Goal: Task Accomplishment & Management: Manage account settings

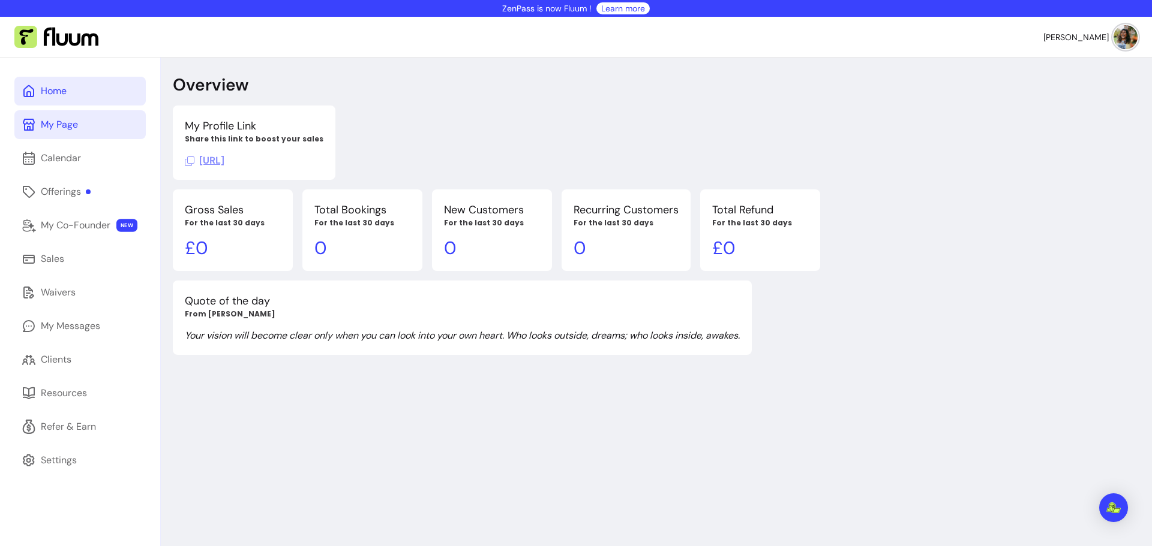
click at [43, 122] on div "My Page" at bounding box center [59, 125] width 37 height 14
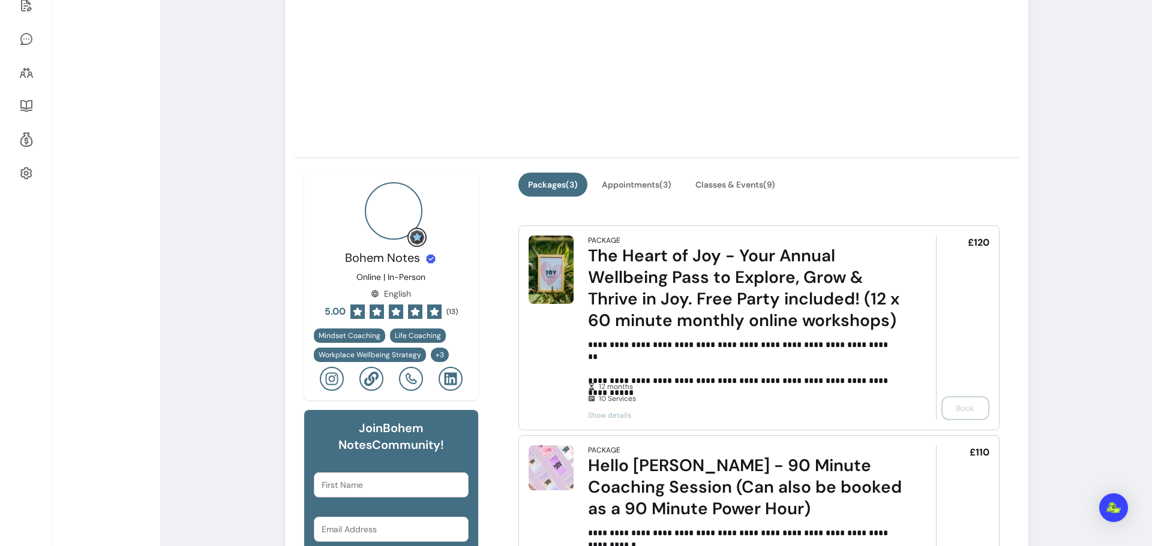
scroll to position [300, 0]
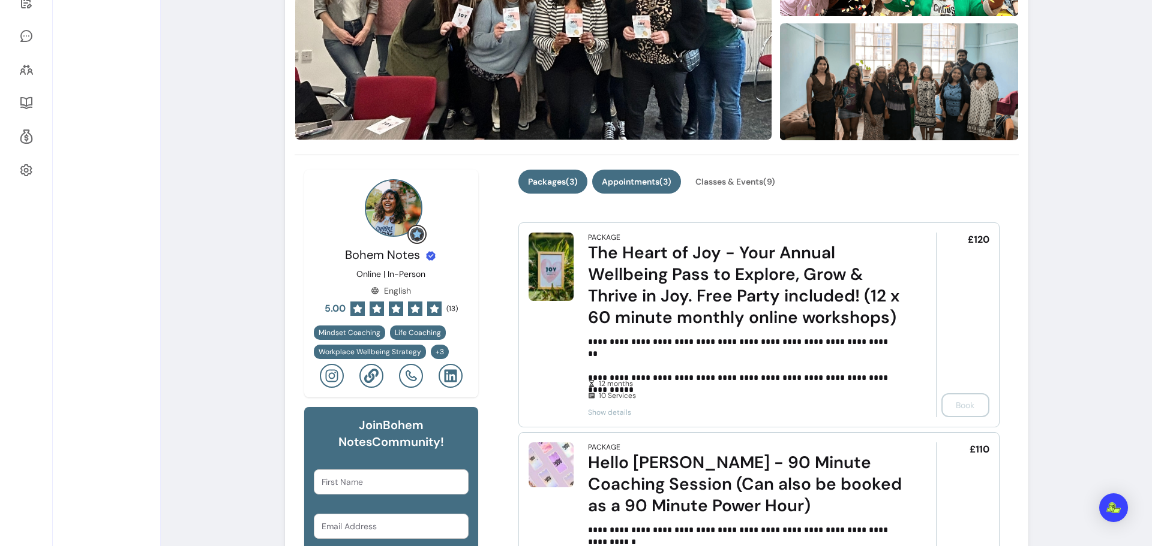
click at [630, 177] on button "Appointments ( 3 )" at bounding box center [636, 182] width 89 height 24
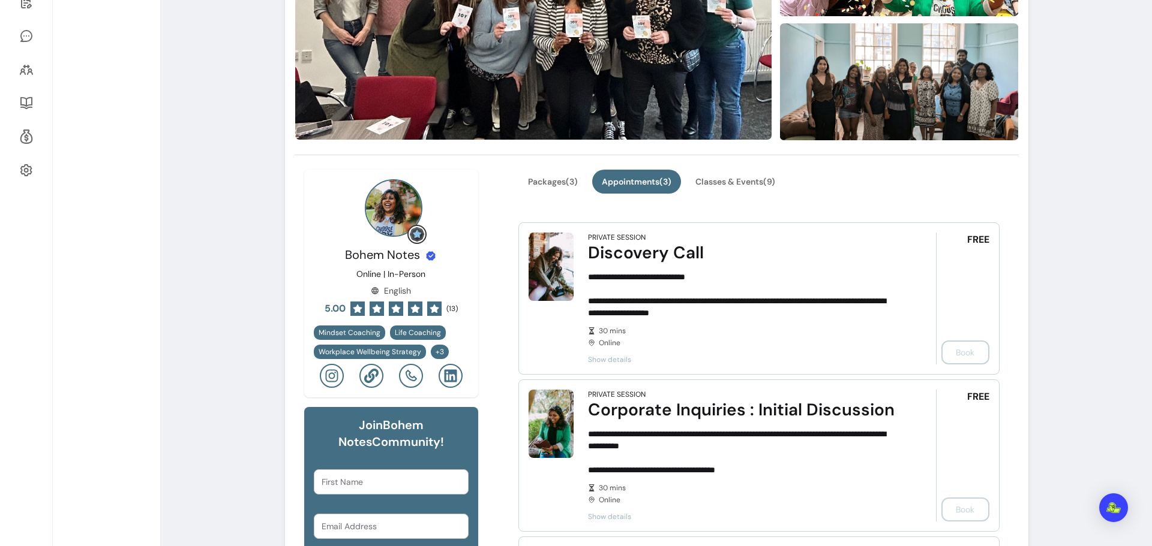
click at [609, 358] on span "Show details" at bounding box center [745, 360] width 314 height 10
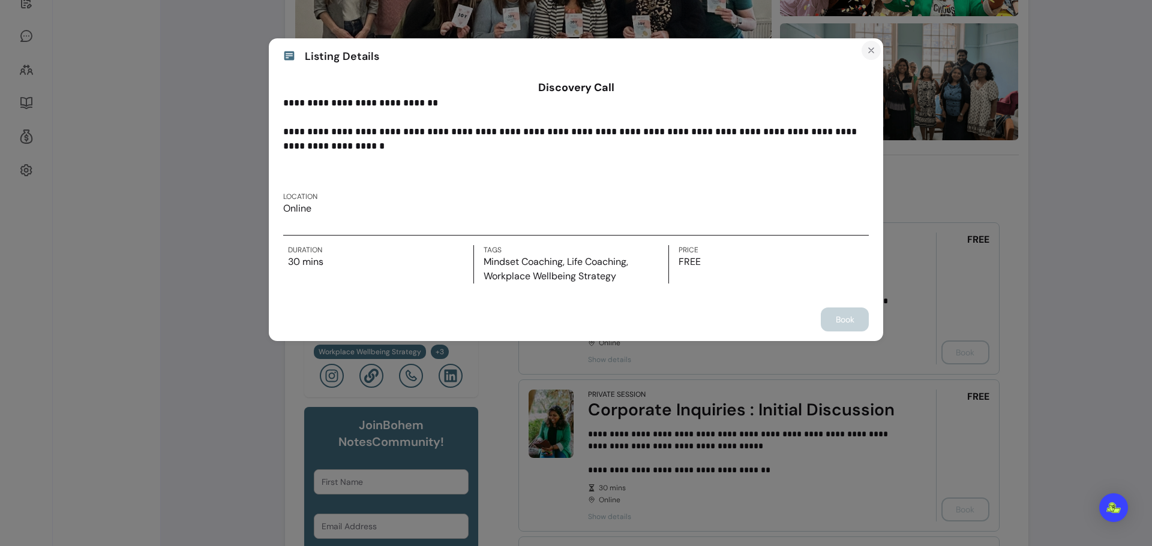
click at [869, 50] on icon "Close" at bounding box center [871, 51] width 10 height 10
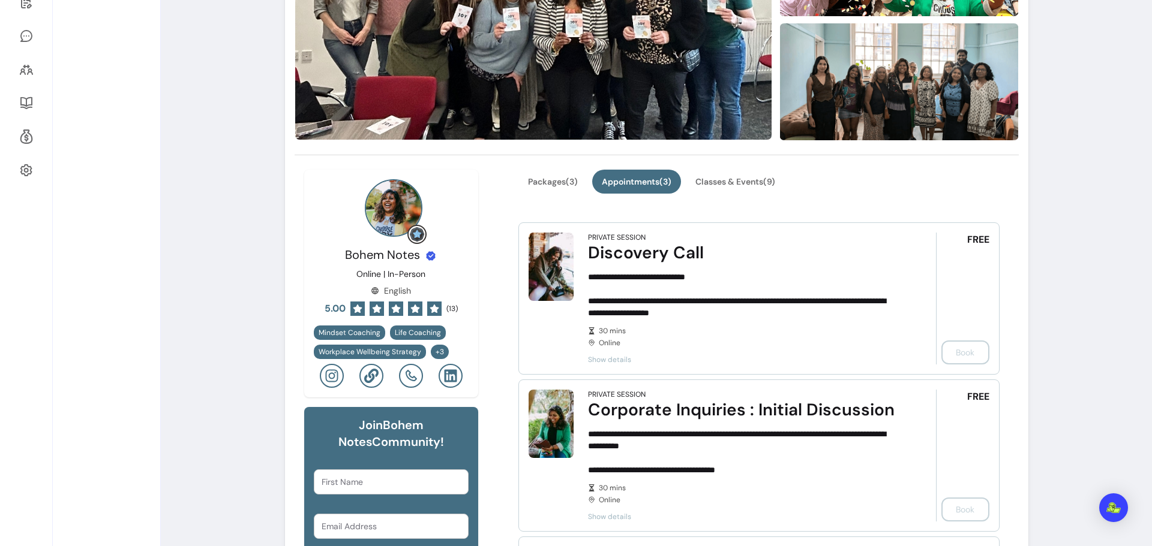
click at [965, 353] on div "FREE Book" at bounding box center [962, 299] width 53 height 132
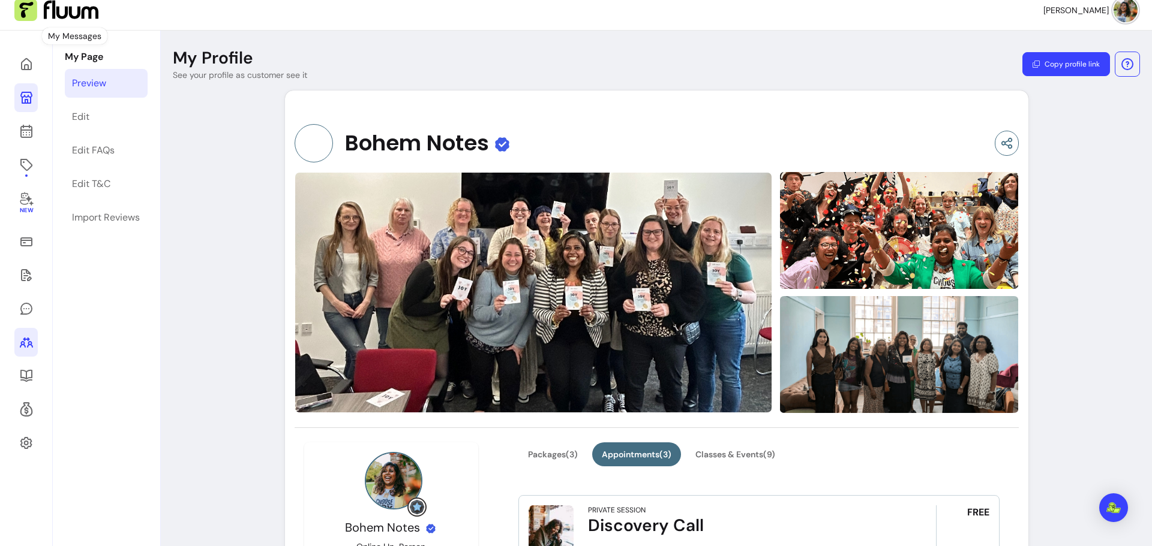
scroll to position [0, 0]
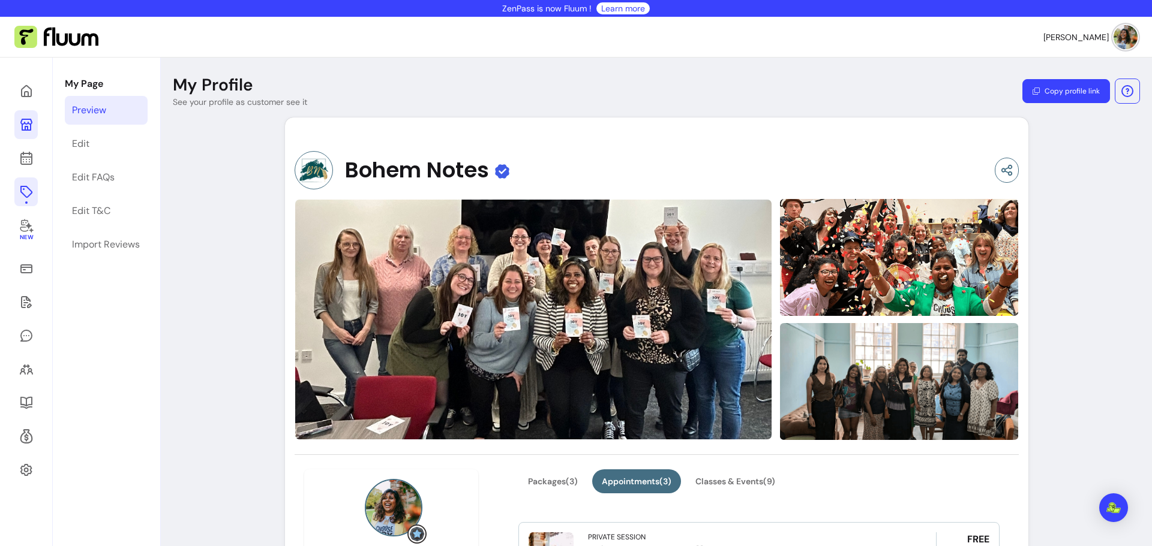
click at [29, 194] on icon at bounding box center [26, 192] width 12 height 12
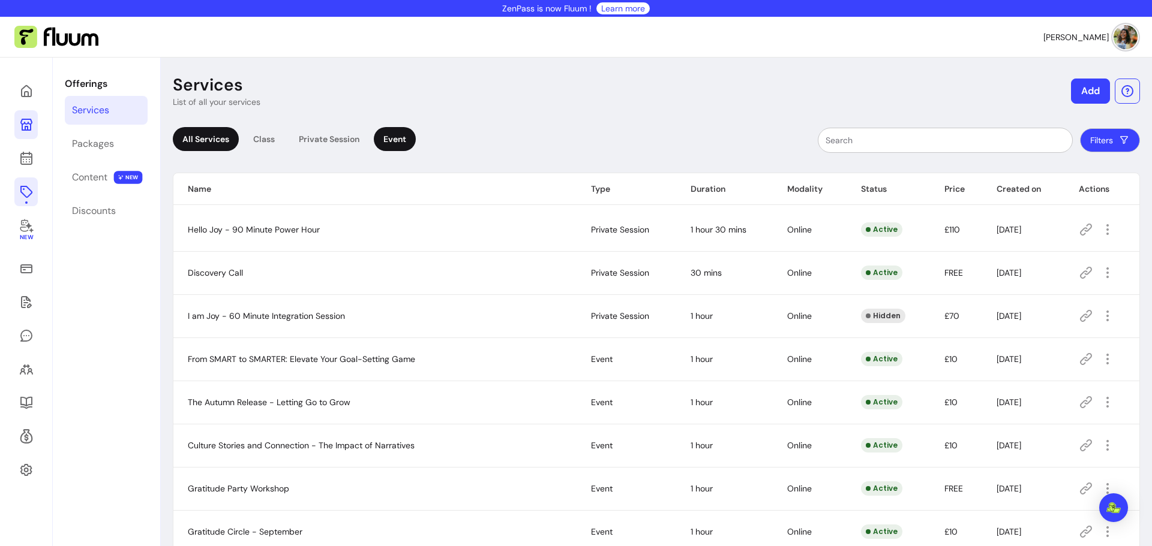
click at [385, 139] on div "Event" at bounding box center [395, 139] width 42 height 24
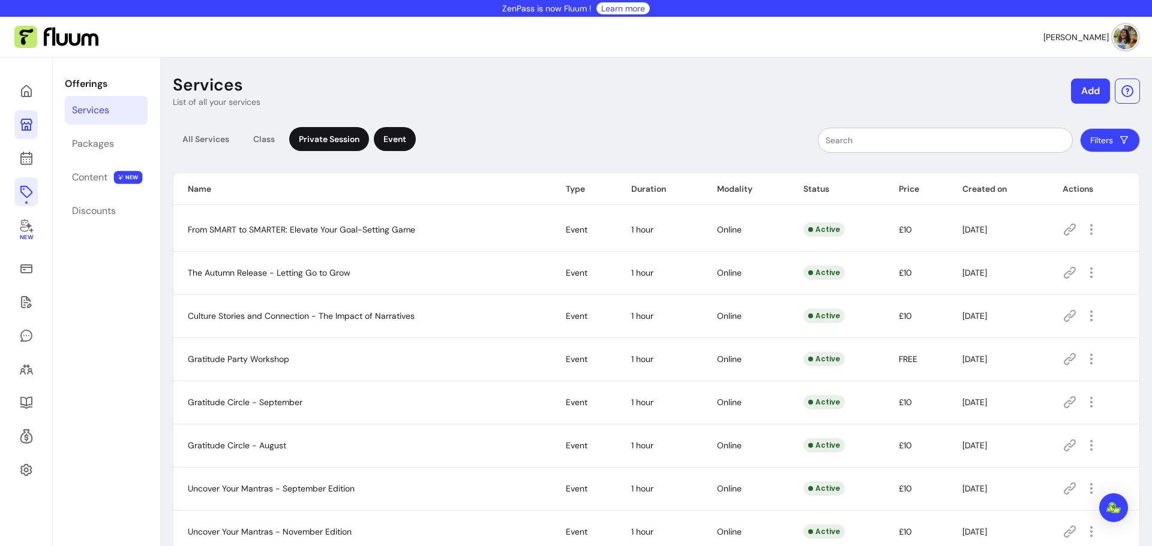
click at [297, 141] on div "Private Session" at bounding box center [329, 139] width 80 height 24
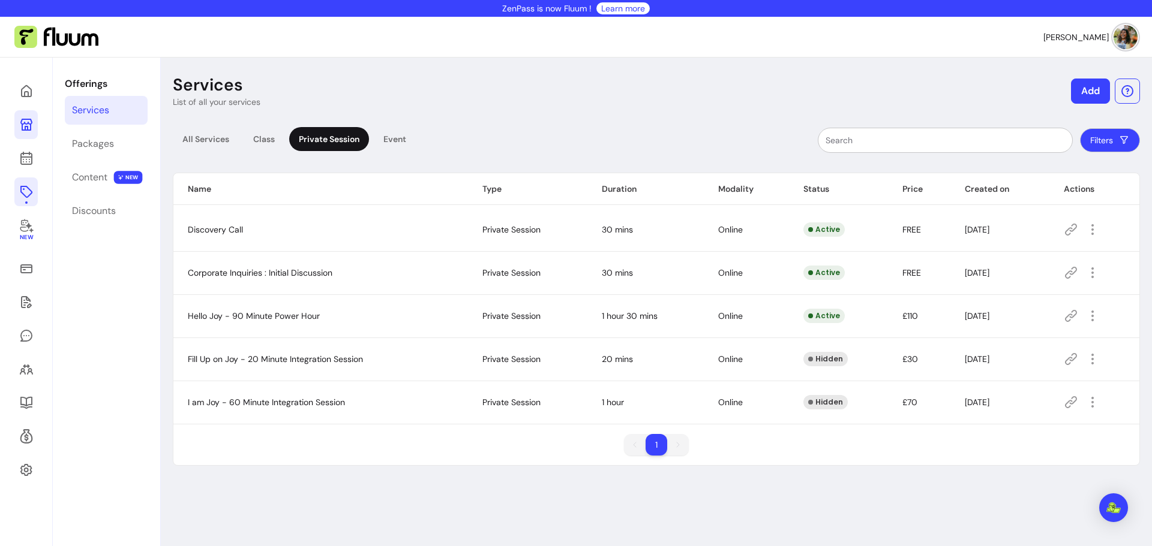
click at [1065, 229] on icon at bounding box center [1071, 230] width 12 height 12
click at [28, 88] on icon at bounding box center [26, 91] width 14 height 14
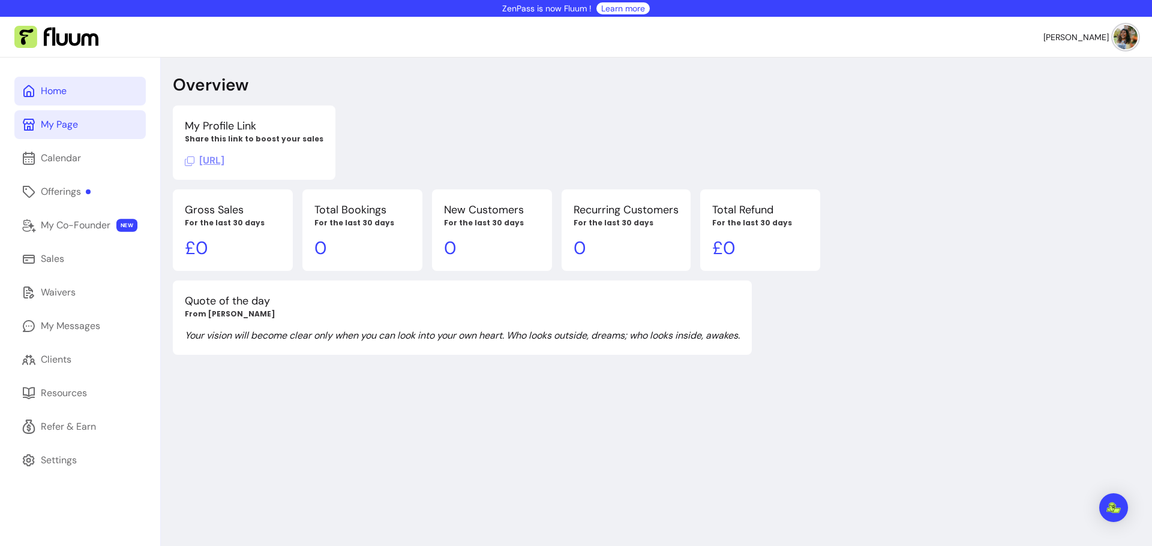
click at [1114, 32] on img at bounding box center [1125, 37] width 24 height 24
click at [1054, 62] on span "Dashboard" at bounding box center [1075, 67] width 88 height 12
click at [63, 122] on div "My Page" at bounding box center [59, 125] width 37 height 14
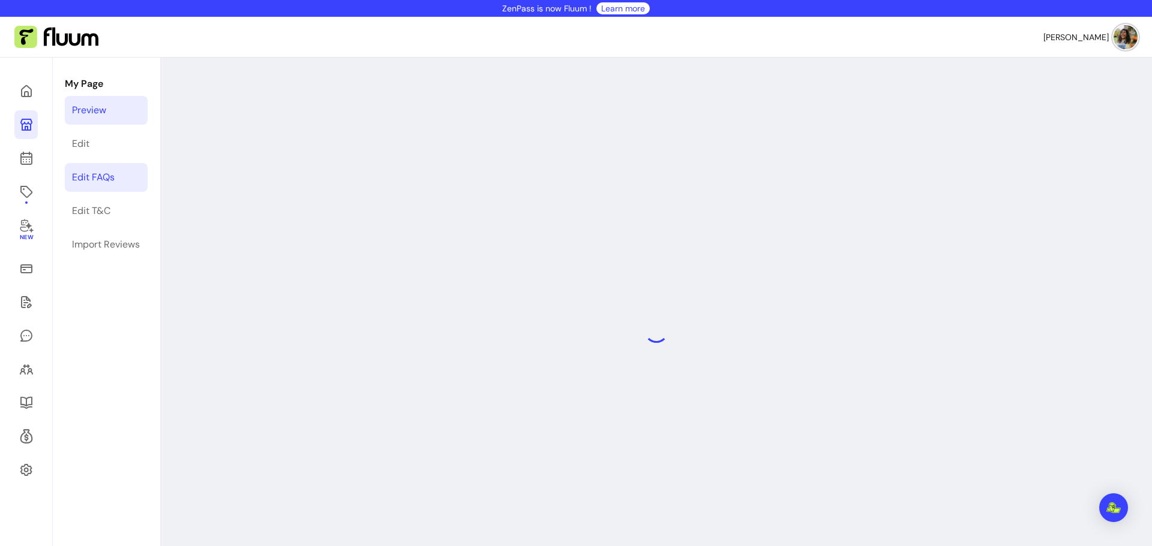
click at [95, 175] on div "Edit FAQs" at bounding box center [93, 177] width 43 height 14
select select "*"
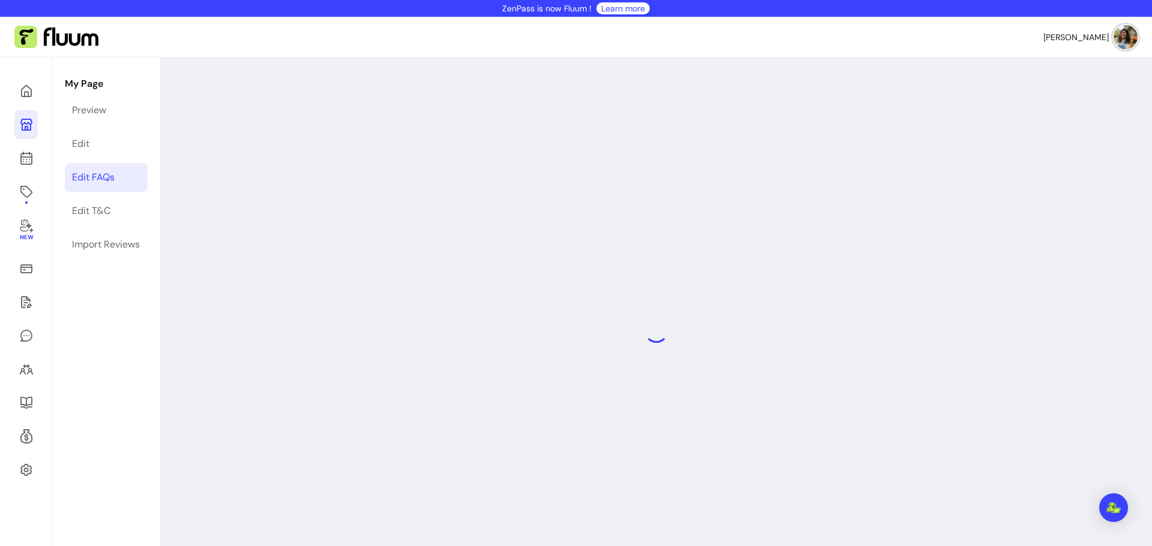
select select "*"
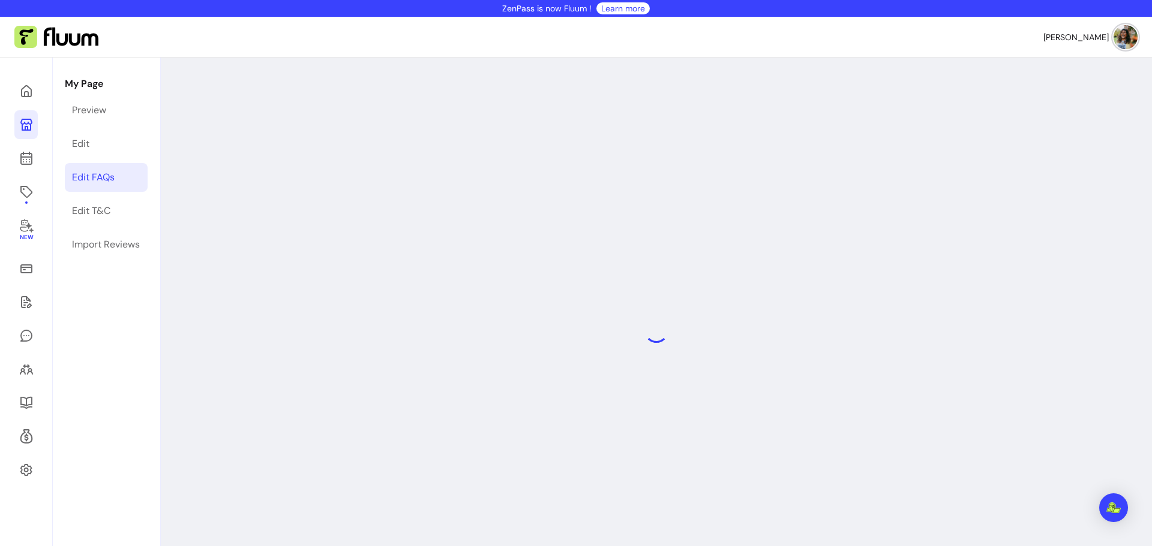
select select "*"
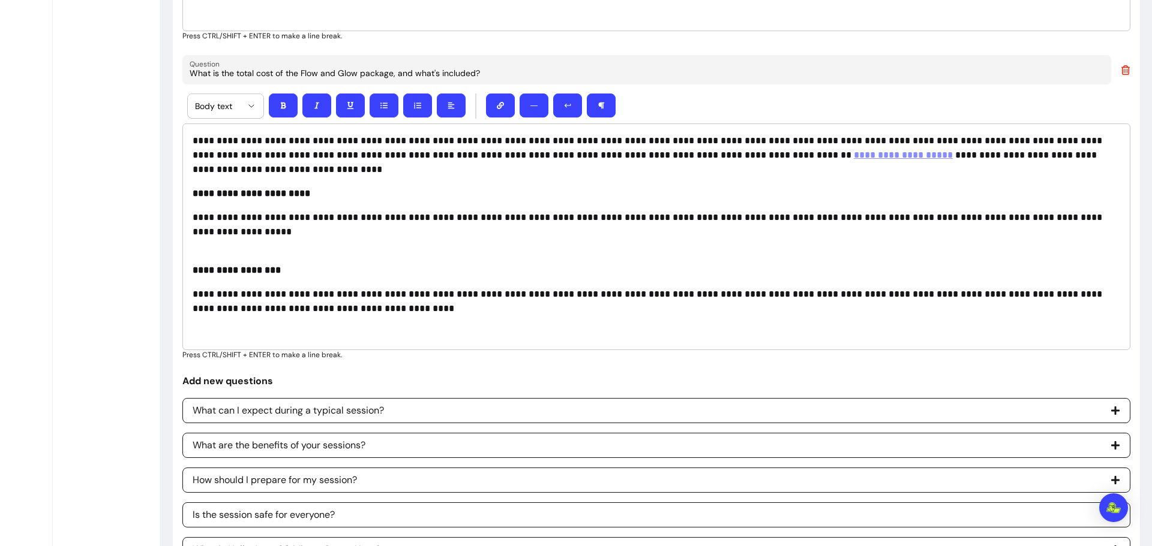
scroll to position [3239, 0]
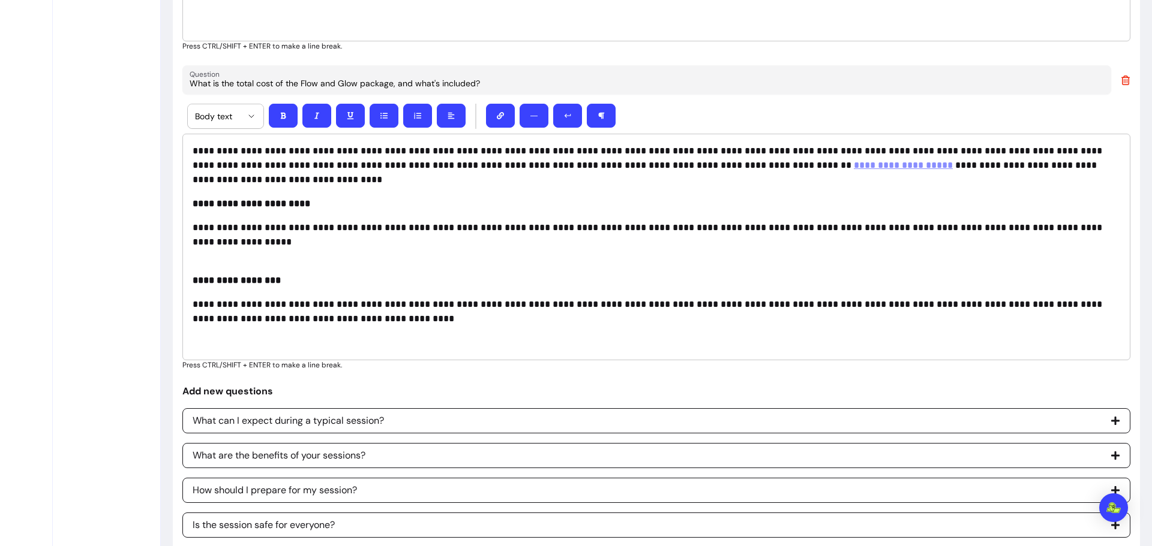
drag, startPoint x: 302, startPoint y: 81, endPoint x: 391, endPoint y: 72, distance: 89.2
click at [391, 72] on div "What is the total cost of the Flow and Glow package, and what's included?" at bounding box center [647, 80] width 914 height 22
type input "What is the total cost of the Mindful Moments, Memorable Headshots and what's i…"
click at [347, 152] on p "**********" at bounding box center [652, 165] width 918 height 43
click at [352, 151] on p "**********" at bounding box center [652, 165] width 918 height 43
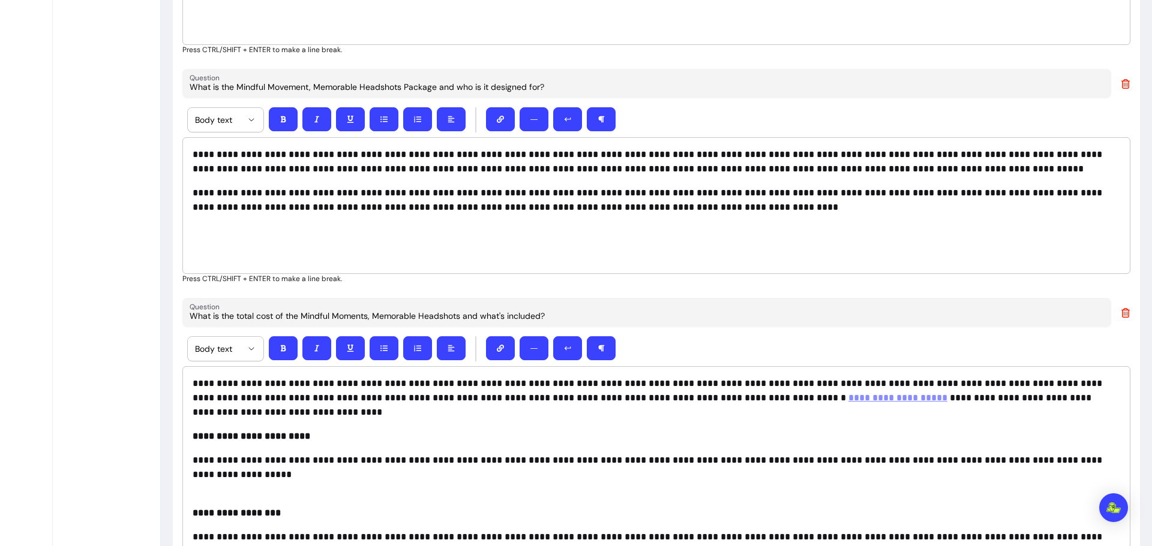
scroll to position [2999, 0]
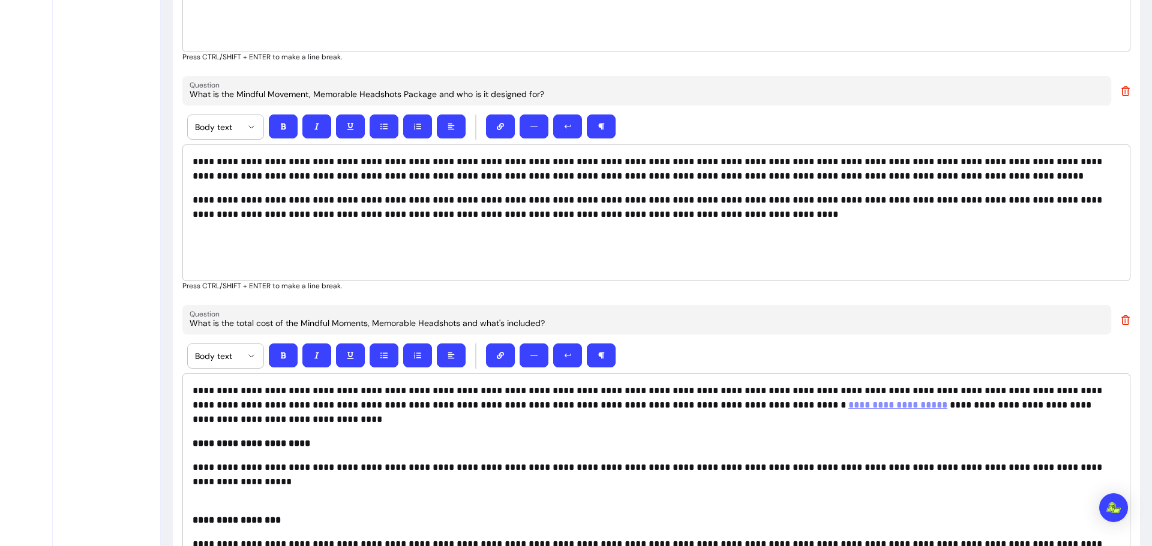
click at [304, 92] on input "What is the Mindful Movement, Memorable Headshots Package and who is it designe…" at bounding box center [647, 94] width 914 height 12
click at [308, 93] on input "What is the Mindful Movement, Memorable Headshots Package and who is it designe…" at bounding box center [647, 94] width 914 height 12
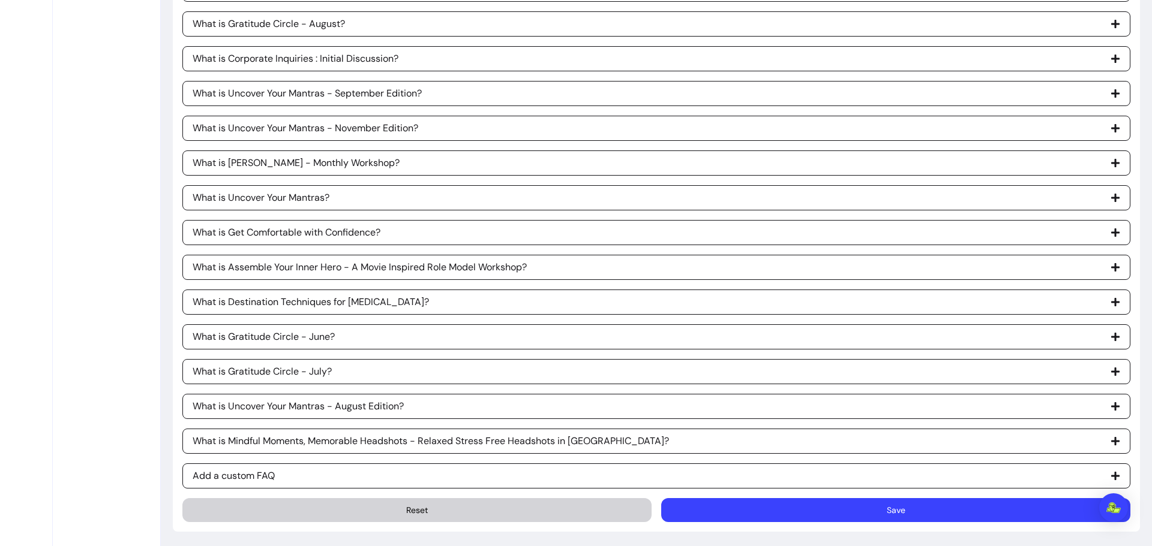
scroll to position [4022, 0]
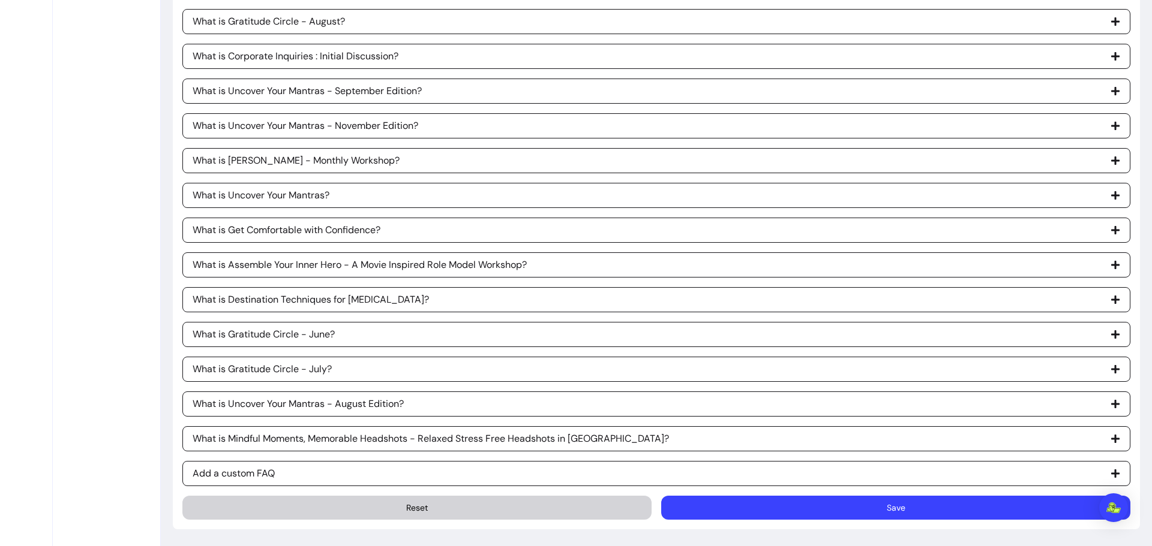
type input "What is the Mindful Moments, Memorable Headshots Package and who is it designed…"
click at [917, 501] on button "Save" at bounding box center [895, 508] width 469 height 24
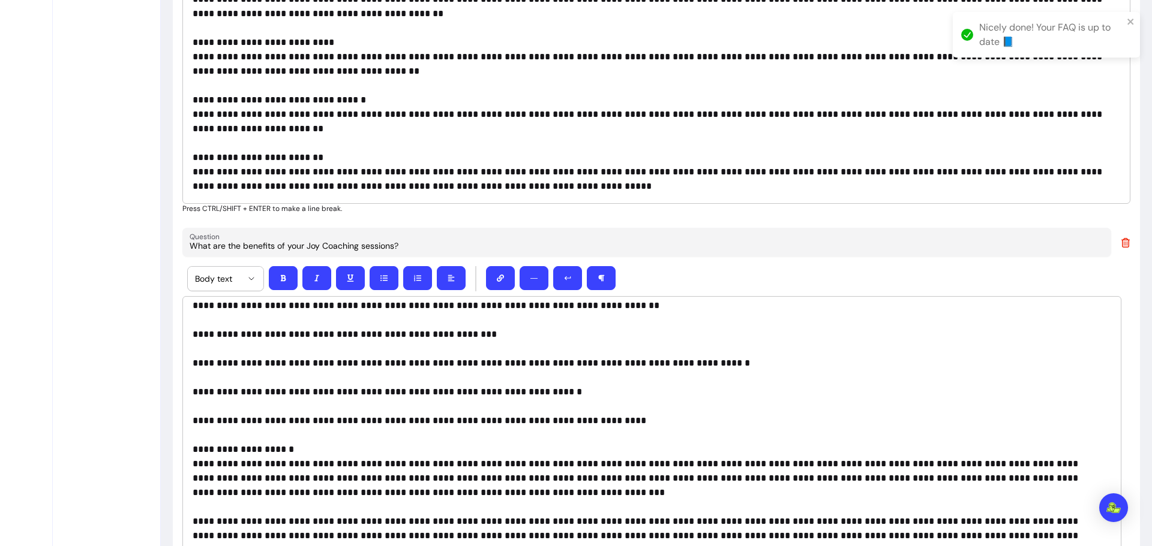
scroll to position [0, 0]
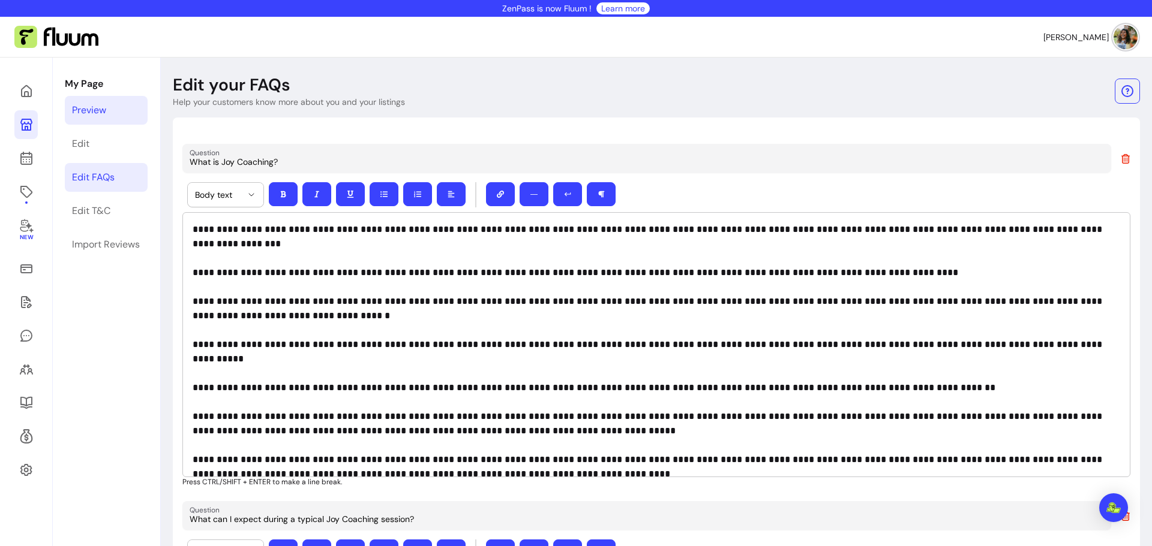
click at [93, 112] on div "Preview" at bounding box center [89, 110] width 34 height 14
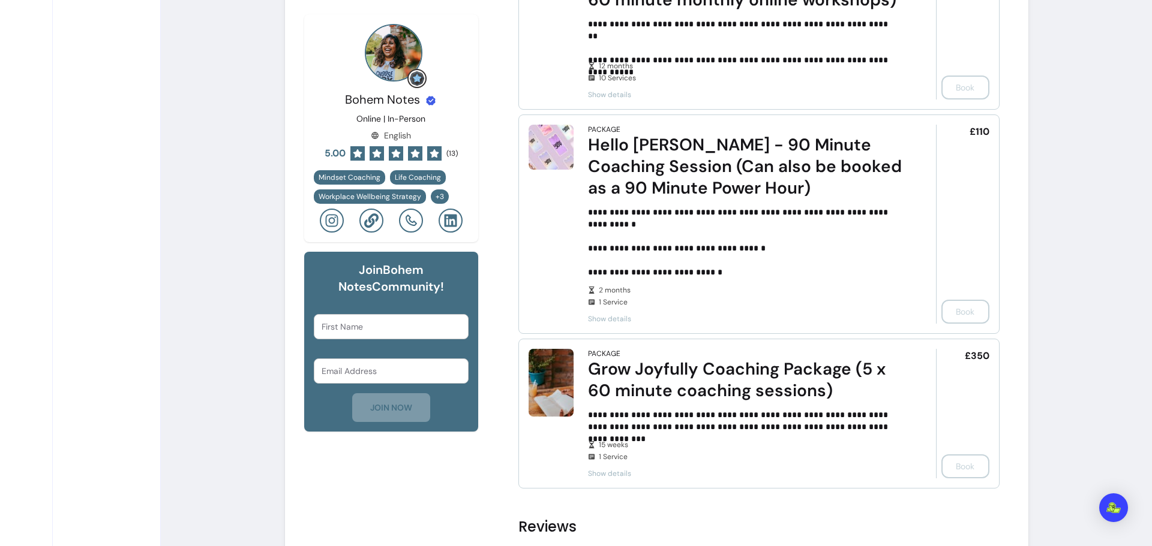
scroll to position [180, 0]
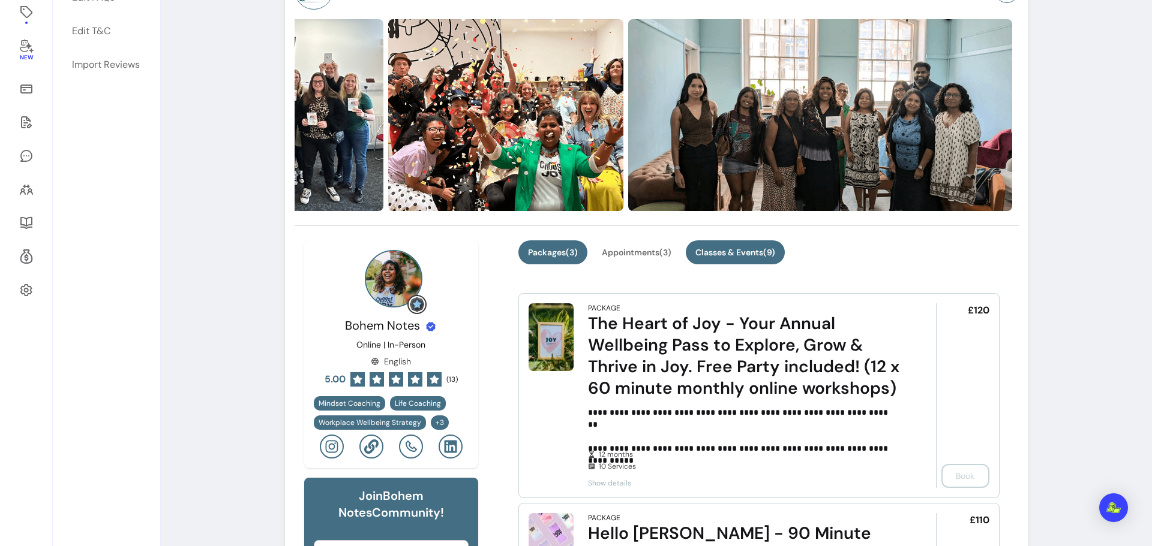
click at [725, 258] on button "Classes & Events ( 9 )" at bounding box center [735, 253] width 99 height 24
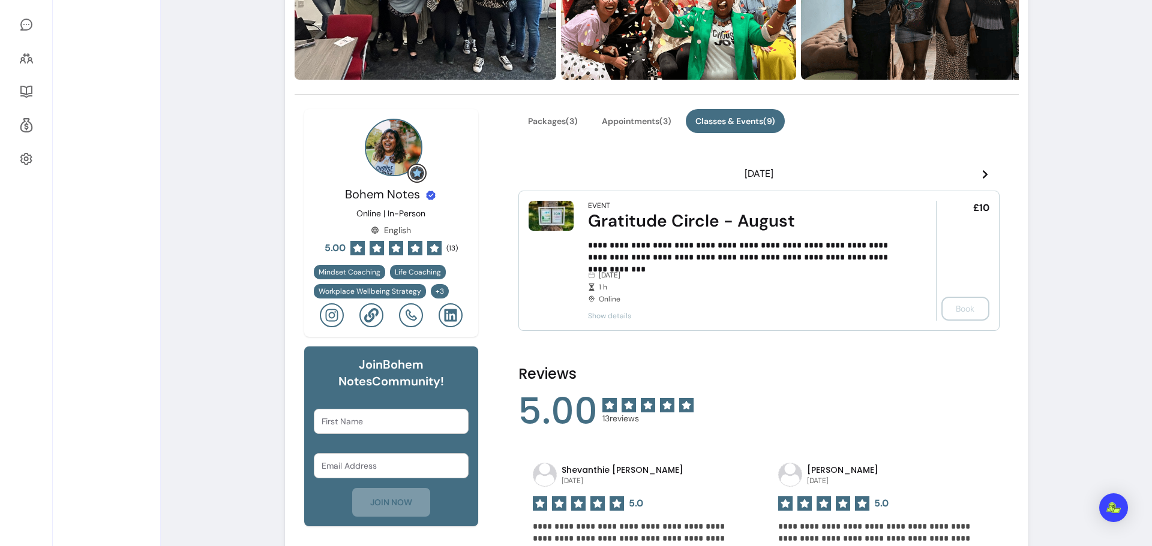
scroll to position [300, 0]
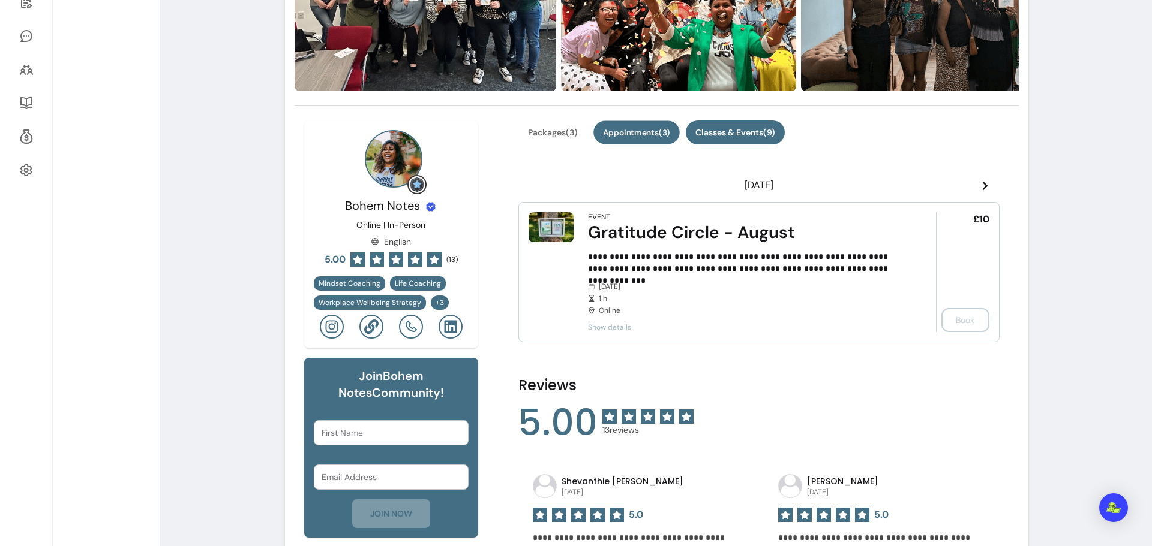
click at [636, 134] on button "Appointments ( 3 )" at bounding box center [636, 132] width 86 height 23
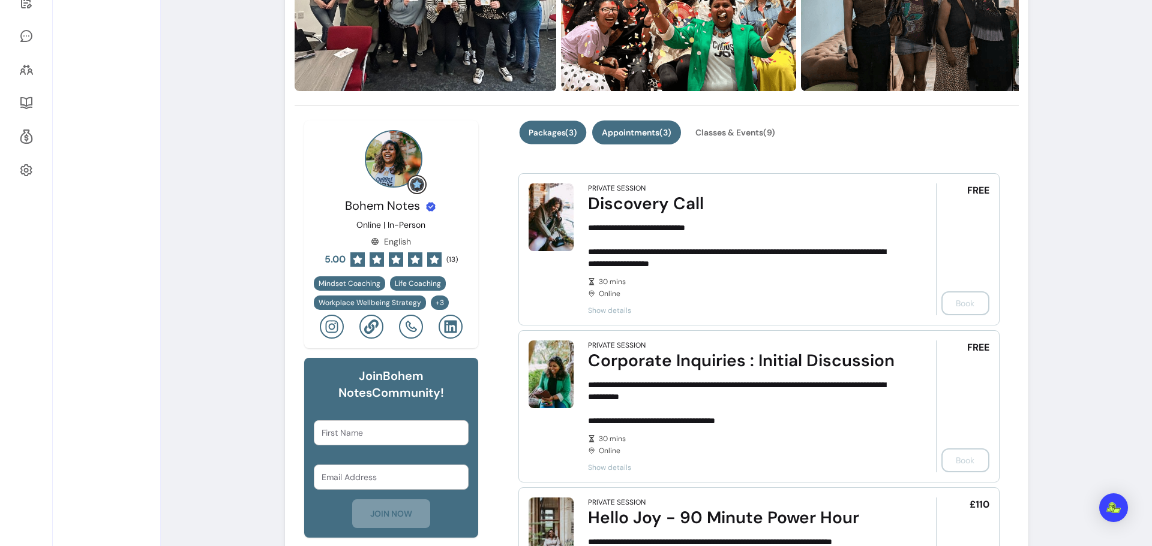
click at [549, 137] on button "Packages ( 3 )" at bounding box center [552, 132] width 67 height 23
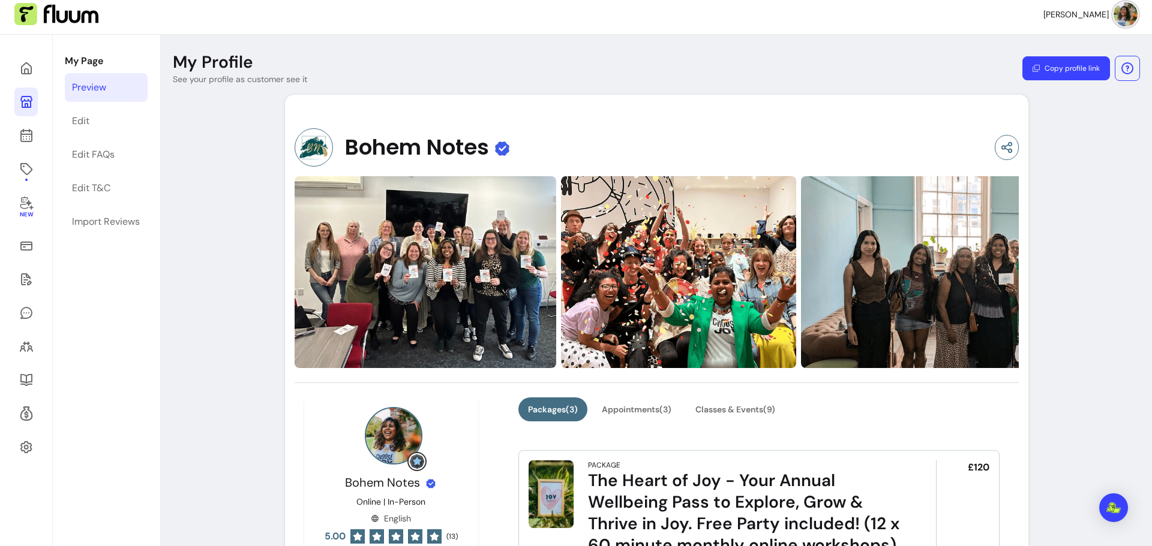
scroll to position [0, 0]
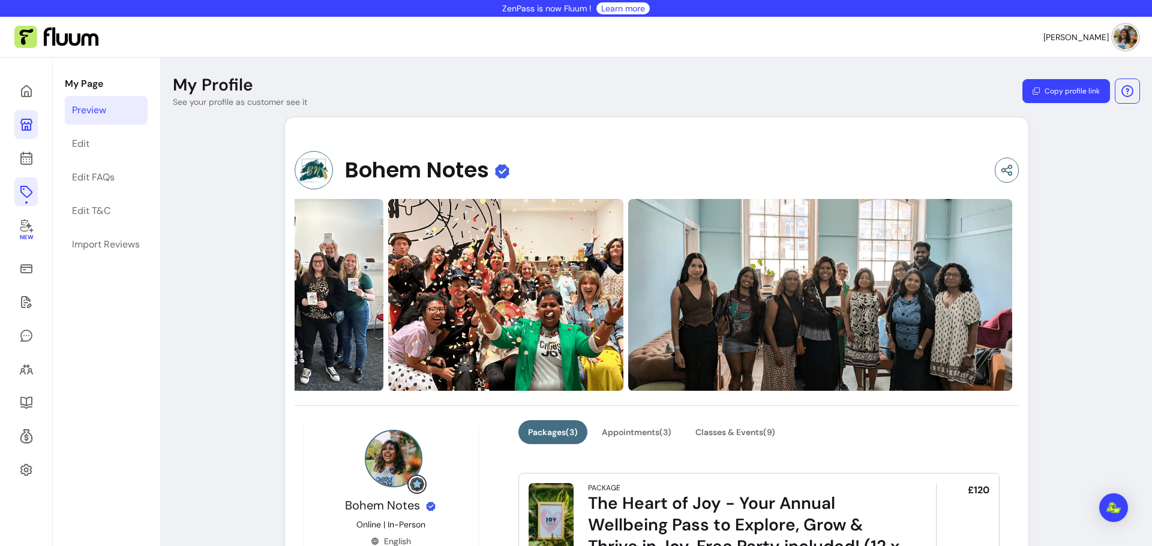
click at [26, 191] on icon at bounding box center [26, 192] width 14 height 14
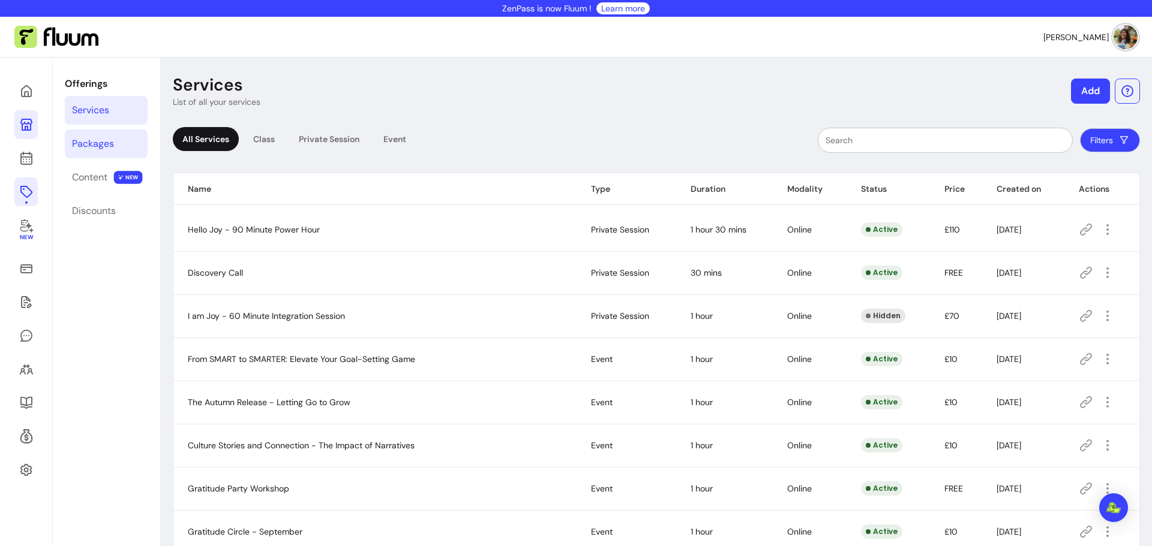
click at [87, 151] on div "Packages" at bounding box center [93, 144] width 42 height 14
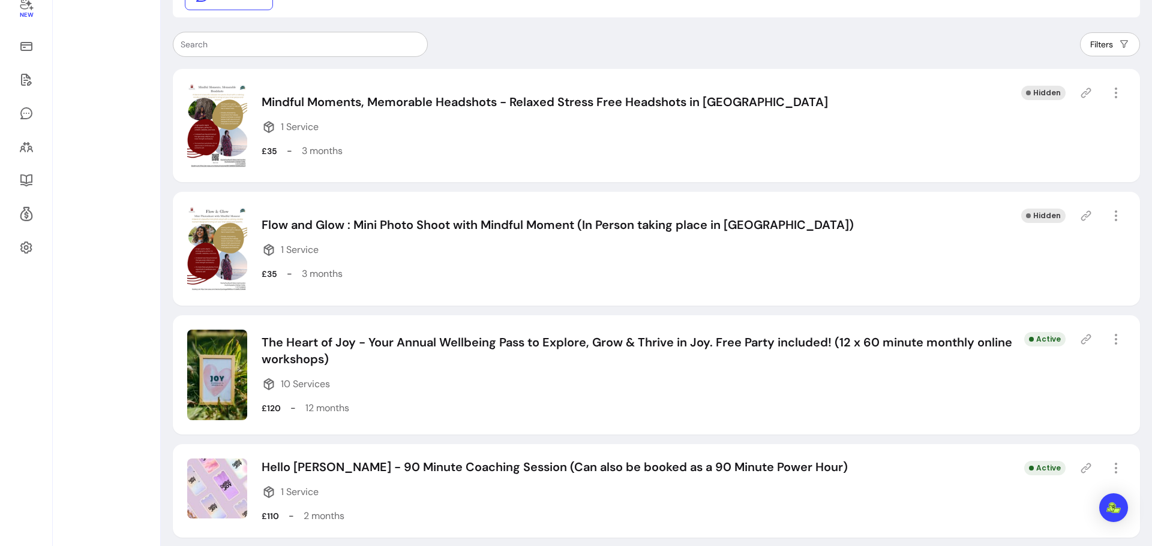
scroll to position [240, 0]
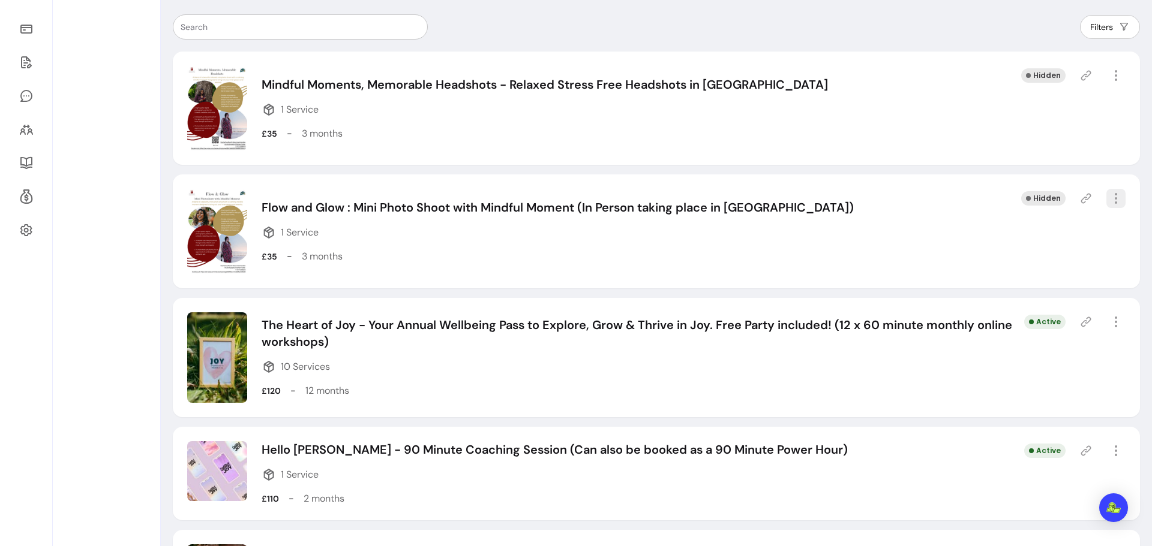
click at [1109, 199] on icon "button" at bounding box center [1116, 198] width 14 height 14
click at [1027, 296] on span "Delete" at bounding box center [1063, 299] width 88 height 12
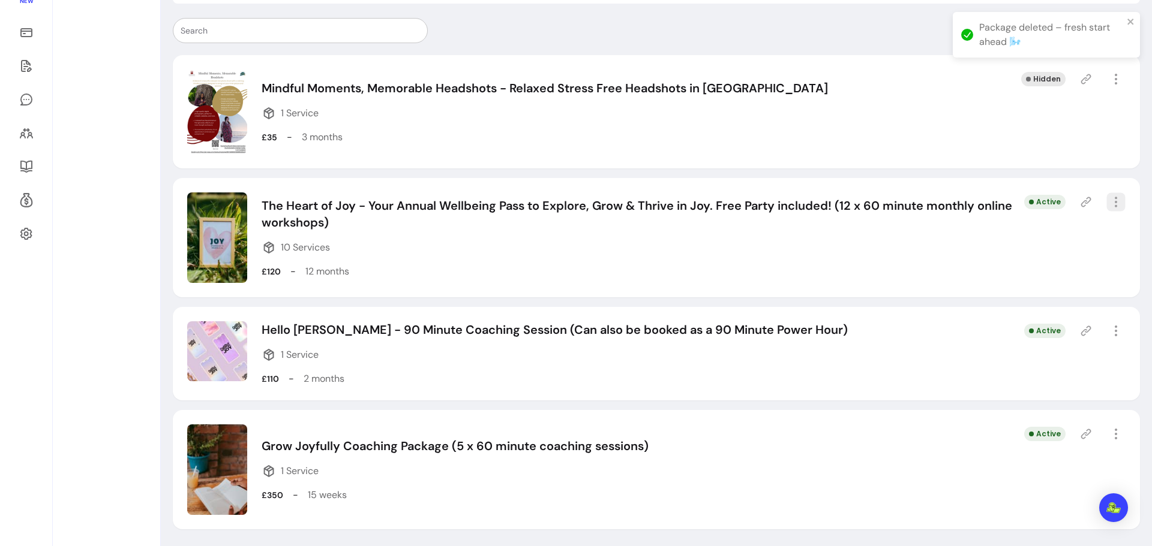
click at [1109, 200] on icon "button" at bounding box center [1116, 203] width 14 height 14
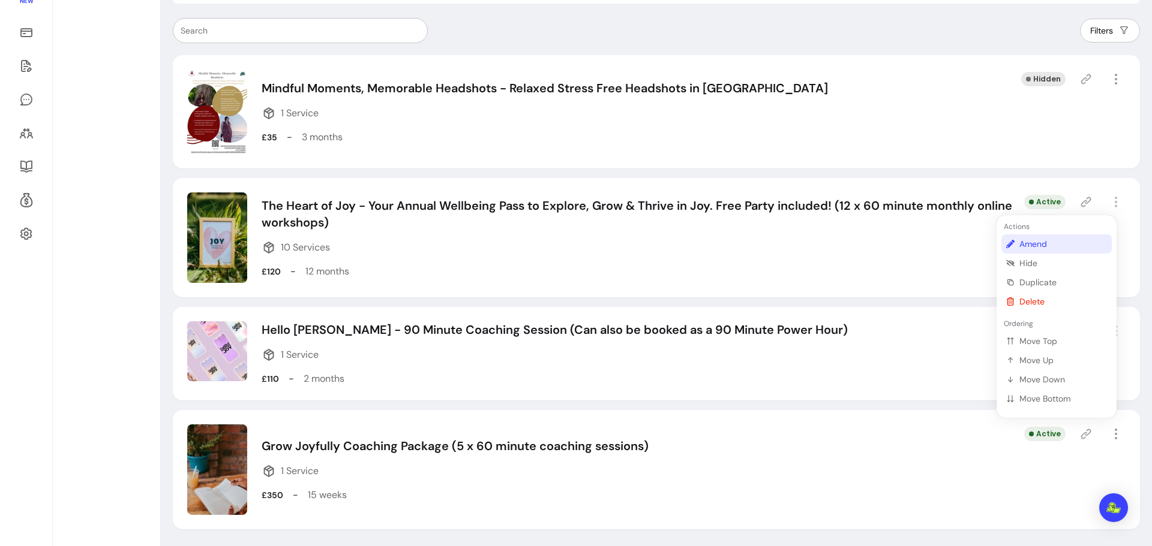
click at [1030, 249] on span "Amend" at bounding box center [1063, 244] width 88 height 12
select select "***"
select select "******"
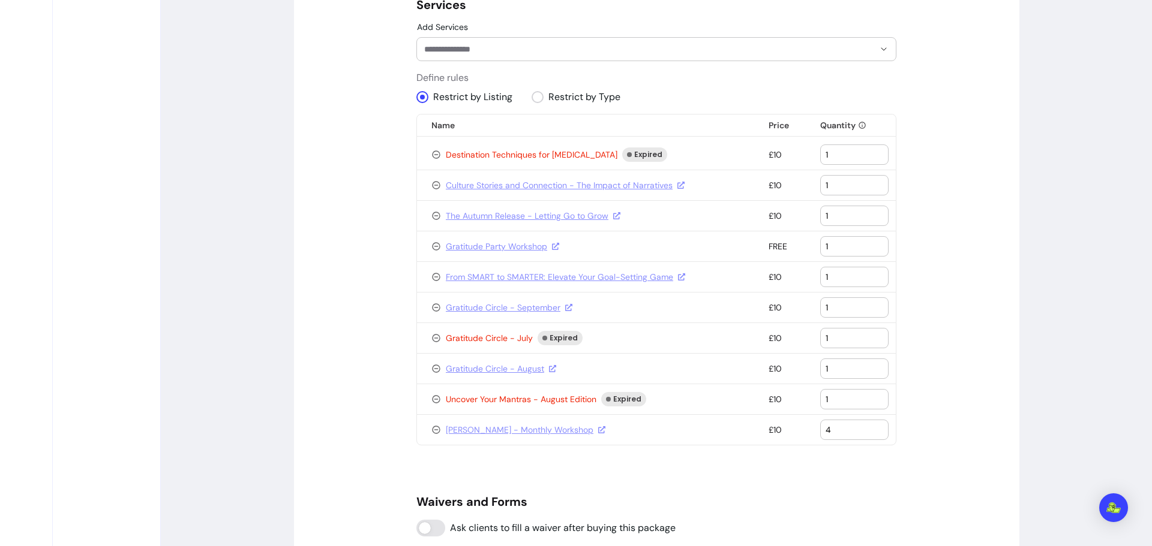
scroll to position [957, 0]
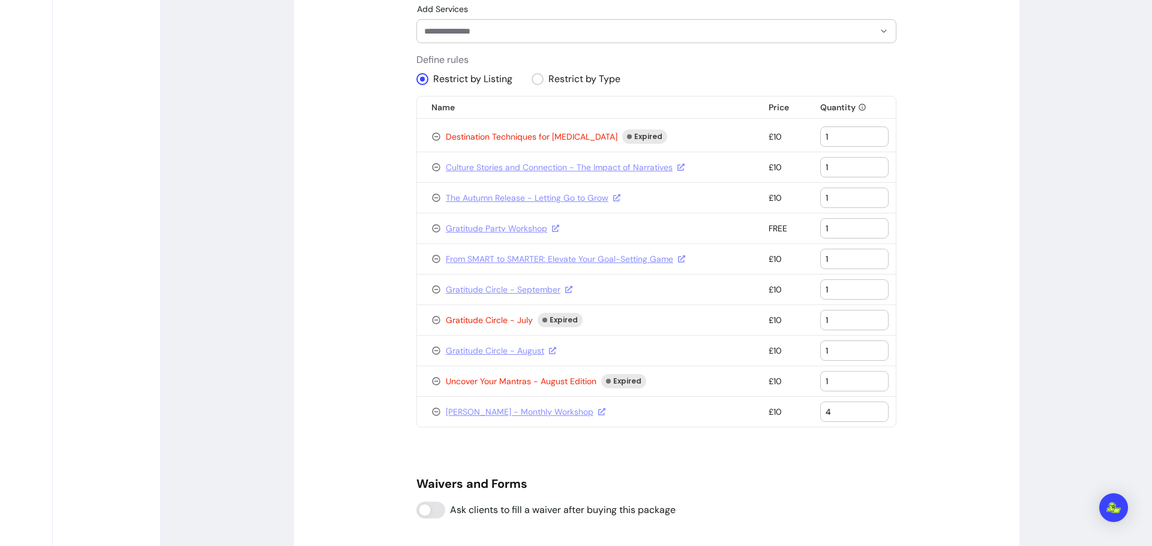
click at [830, 411] on input "4" at bounding box center [854, 412] width 58 height 12
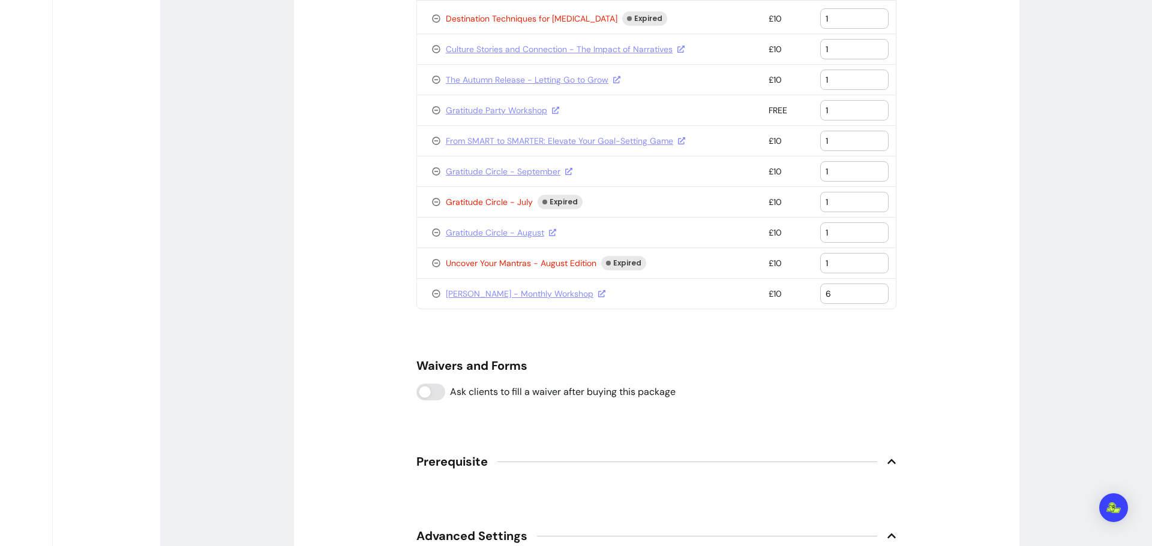
scroll to position [1277, 0]
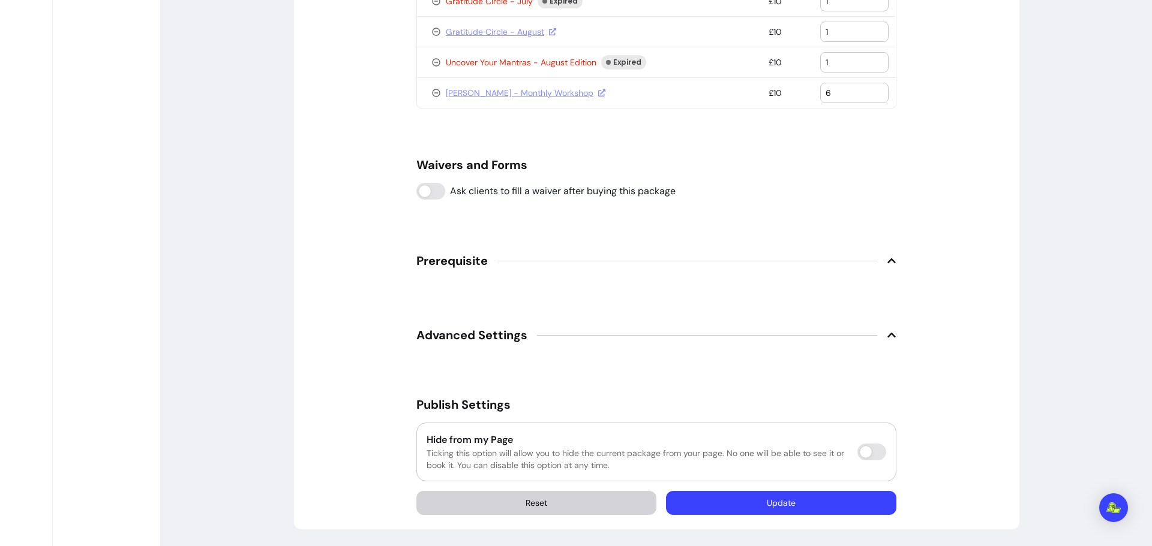
type input "6"
click at [809, 511] on button "Update" at bounding box center [780, 503] width 223 height 23
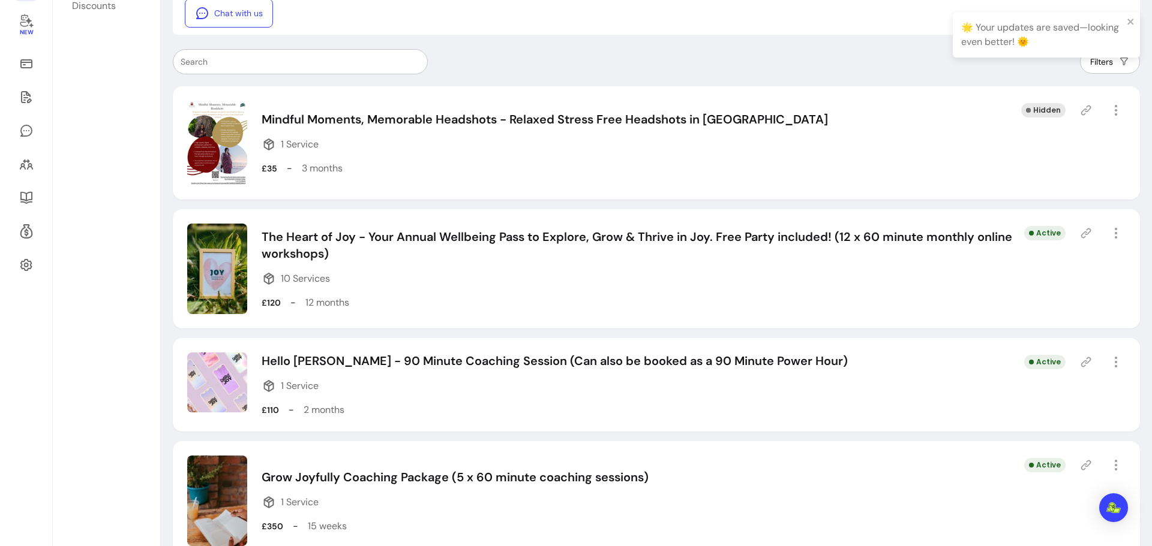
scroll to position [236, 0]
